Goal: Task Accomplishment & Management: Manage account settings

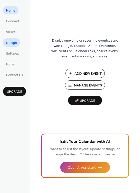
click at [10, 43] on span "Design" at bounding box center [11, 42] width 11 height 5
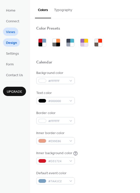
click at [6, 30] on span "Views" at bounding box center [10, 32] width 9 height 5
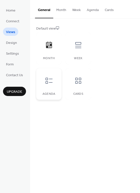
click at [50, 80] on icon at bounding box center [49, 81] width 8 height 8
click at [12, 40] on span "Design" at bounding box center [11, 42] width 11 height 5
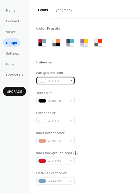
click at [69, 81] on div "#FFFFFF" at bounding box center [55, 80] width 39 height 7
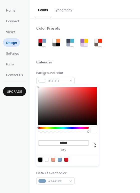
click at [41, 159] on div at bounding box center [40, 159] width 4 height 4
type input "*******"
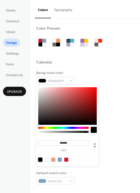
click at [116, 67] on div at bounding box center [85, 68] width 98 height 4
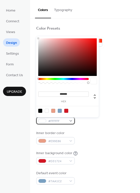
click at [70, 118] on div "#FFFFFF" at bounding box center [55, 120] width 39 height 7
type input "***"
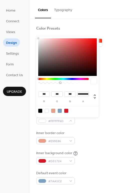
type input "*"
drag, startPoint x: 88, startPoint y: 82, endPoint x: 22, endPoint y: 83, distance: 66.0
click at [22, 83] on body "Home Connect Views Design Settings Form Contact Us Upgrade Design Upgrade Color…" at bounding box center [70, 96] width 140 height 193
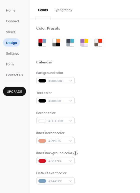
click at [114, 141] on div "Inner border color #E99E86" at bounding box center [85, 137] width 98 height 14
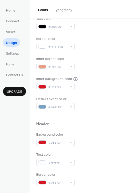
scroll to position [75, 0]
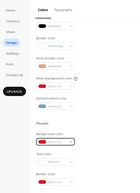
click at [68, 142] on div "#D31724" at bounding box center [55, 141] width 39 height 7
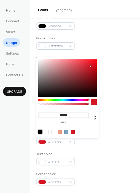
click at [40, 131] on div at bounding box center [40, 132] width 4 height 4
type input "*******"
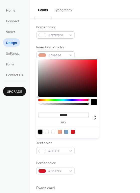
scroll to position [86, 0]
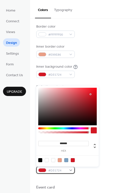
click at [64, 171] on span "#D31724" at bounding box center [57, 170] width 19 height 5
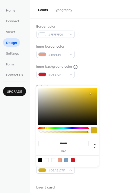
click at [45, 128] on div at bounding box center [63, 128] width 51 height 2
drag, startPoint x: 97, startPoint y: 90, endPoint x: 104, endPoint y: 89, distance: 7.3
click at [104, 89] on body "Home Connect Views Design Settings Form Contact Us Upgrade Design Upgrade Color…" at bounding box center [70, 96] width 140 height 193
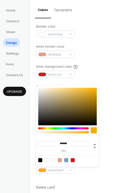
click at [44, 128] on div at bounding box center [45, 128] width 2 height 2
click at [44, 128] on div at bounding box center [44, 128] width 2 height 2
click at [44, 128] on div at bounding box center [45, 128] width 2 height 2
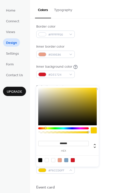
click at [46, 128] on div at bounding box center [46, 128] width 2 height 2
click at [45, 128] on div at bounding box center [46, 128] width 2 height 2
click at [45, 128] on div at bounding box center [45, 128] width 2 height 2
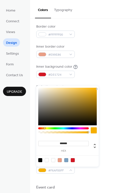
type input "*******"
click at [44, 128] on div at bounding box center [45, 128] width 2 height 2
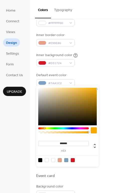
scroll to position [104, 0]
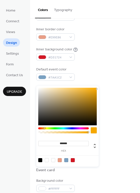
click at [125, 79] on div "Default event color #7AA1C2" at bounding box center [85, 74] width 98 height 14
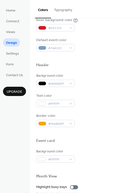
scroll to position [134, 0]
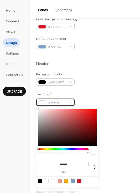
click at [71, 101] on div "#FFFFFF" at bounding box center [55, 101] width 39 height 7
type input "***"
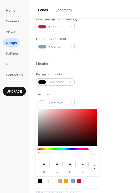
drag, startPoint x: 65, startPoint y: 152, endPoint x: 35, endPoint y: 151, distance: 30.0
click at [35, 151] on body "Home Connect Views Design Settings Form Contact Us Upgrade Design Upgrade Color…" at bounding box center [70, 96] width 140 height 193
drag, startPoint x: 39, startPoint y: 152, endPoint x: 41, endPoint y: 152, distance: 2.5
click at [41, 152] on div at bounding box center [63, 153] width 51 height 2
drag, startPoint x: 40, startPoint y: 152, endPoint x: 26, endPoint y: 153, distance: 14.0
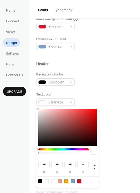
click at [26, 153] on body "Home Connect Views Design Settings Form Contact Us Upgrade Design Upgrade Color…" at bounding box center [70, 96] width 140 height 193
type input "*"
drag, startPoint x: 48, startPoint y: 154, endPoint x: 105, endPoint y: 154, distance: 57.3
click at [105, 154] on body "Home Connect Views Design Settings Form Contact Us Upgrade Design Upgrade Color…" at bounding box center [70, 96] width 140 height 193
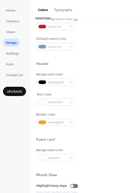
click at [121, 143] on div "Event card" at bounding box center [85, 140] width 98 height 7
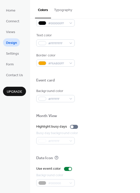
scroll to position [214, 0]
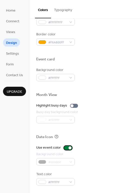
click at [69, 147] on div at bounding box center [70, 147] width 3 height 3
click at [11, 32] on span "Views" at bounding box center [10, 32] width 9 height 5
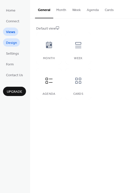
click at [13, 45] on span "Design" at bounding box center [11, 42] width 11 height 5
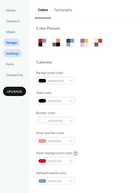
click at [11, 51] on span "Settings" at bounding box center [12, 53] width 13 height 5
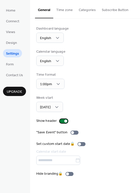
click at [64, 120] on div at bounding box center [65, 120] width 3 height 3
click at [60, 120] on div at bounding box center [61, 120] width 3 height 3
click at [65, 12] on button "Time zone" at bounding box center [64, 9] width 23 height 18
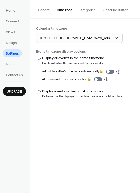
click at [86, 11] on button "Categories" at bounding box center [87, 9] width 23 height 18
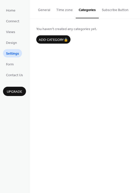
click at [118, 11] on button "Subscribe Button" at bounding box center [115, 9] width 33 height 18
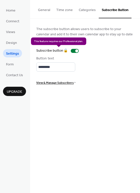
click at [76, 51] on div "Subscribe button 🔒" at bounding box center [58, 50] width 45 height 5
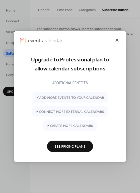
click at [117, 39] on icon at bounding box center [117, 40] width 6 height 6
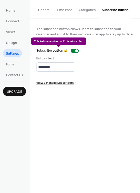
click at [75, 51] on div "Subscribe button 🔒" at bounding box center [58, 50] width 45 height 5
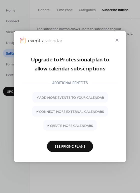
click at [74, 144] on span "See Pricing Plans" at bounding box center [70, 146] width 31 height 5
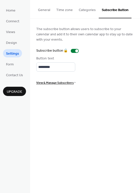
click at [59, 11] on button "Time zone" at bounding box center [64, 9] width 23 height 18
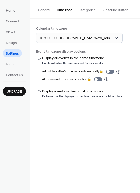
click at [45, 12] on button "General" at bounding box center [44, 9] width 18 height 18
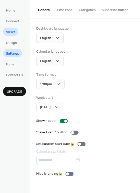
click at [9, 33] on span "Views" at bounding box center [10, 32] width 9 height 5
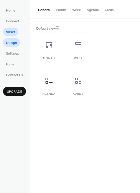
click at [12, 43] on span "Design" at bounding box center [11, 42] width 11 height 5
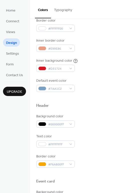
scroll to position [97, 0]
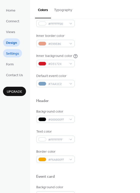
click at [10, 54] on span "Settings" at bounding box center [12, 53] width 13 height 5
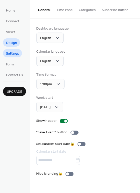
click at [12, 42] on span "Design" at bounding box center [11, 42] width 11 height 5
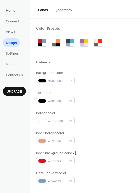
click at [65, 11] on button "Typography" at bounding box center [63, 9] width 24 height 18
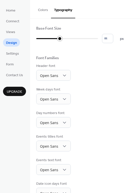
type input "**"
drag, startPoint x: 38, startPoint y: 38, endPoint x: 55, endPoint y: 38, distance: 17.0
click at [55, 38] on div at bounding box center [52, 38] width 5 height 5
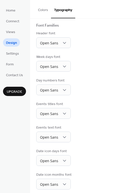
scroll to position [37, 0]
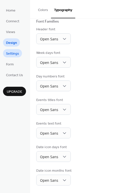
click at [16, 54] on span "Settings" at bounding box center [12, 53] width 13 height 5
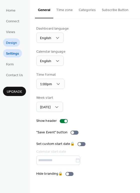
click at [16, 44] on span "Design" at bounding box center [11, 42] width 11 height 5
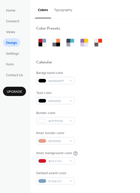
click at [66, 8] on button "Typography" at bounding box center [63, 9] width 24 height 18
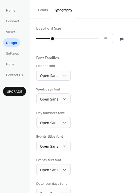
scroll to position [37, 0]
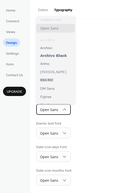
click at [68, 111] on div "Open Sans" at bounding box center [53, 109] width 35 height 11
click at [103, 101] on div "Events titles font Open Sans" at bounding box center [85, 105] width 98 height 17
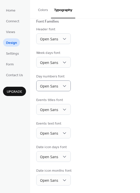
click at [90, 85] on div "Day numbers font Open Sans" at bounding box center [85, 82] width 98 height 17
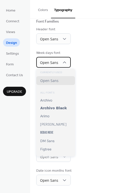
click at [51, 63] on span "Open Sans" at bounding box center [49, 62] width 18 height 5
click at [91, 63] on div "Week days font Open Sans" at bounding box center [85, 58] width 98 height 17
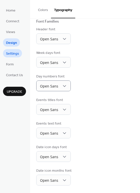
click at [13, 51] on span "Settings" at bounding box center [12, 53] width 13 height 5
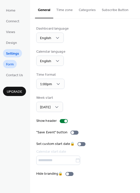
click at [14, 65] on span "Form" at bounding box center [10, 64] width 8 height 5
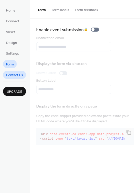
click at [19, 73] on span "Contact Us" at bounding box center [14, 75] width 17 height 5
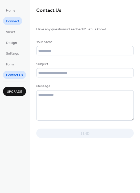
click at [11, 19] on span "Connect" at bounding box center [12, 21] width 13 height 5
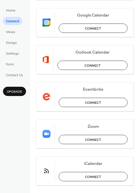
scroll to position [101, 0]
